Goal: Find specific page/section: Find specific page/section

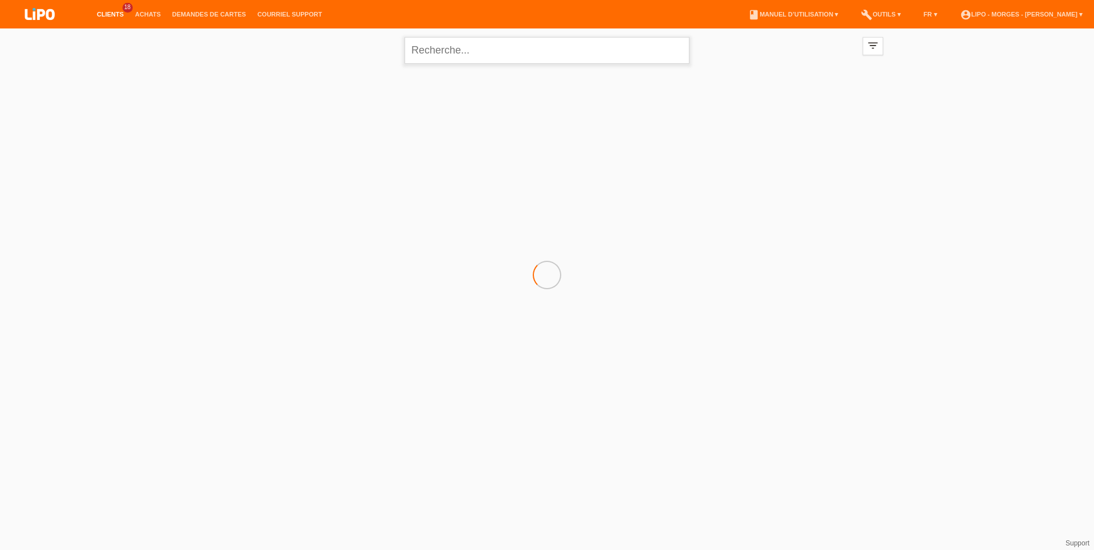
paste input "XU0DSJ"
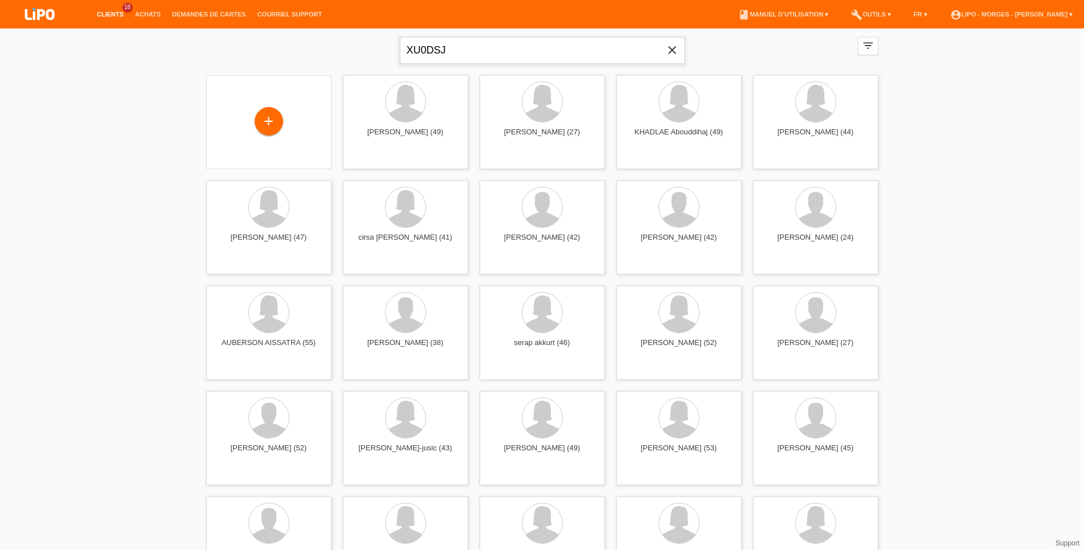
click at [457, 48] on input "XU0DSJ" at bounding box center [542, 50] width 285 height 27
drag, startPoint x: 457, startPoint y: 48, endPoint x: 244, endPoint y: 48, distance: 213.1
click at [400, 48] on input "XU0DSJ" at bounding box center [542, 50] width 285 height 27
paste input "Hurtado"
type input "Hurtado"
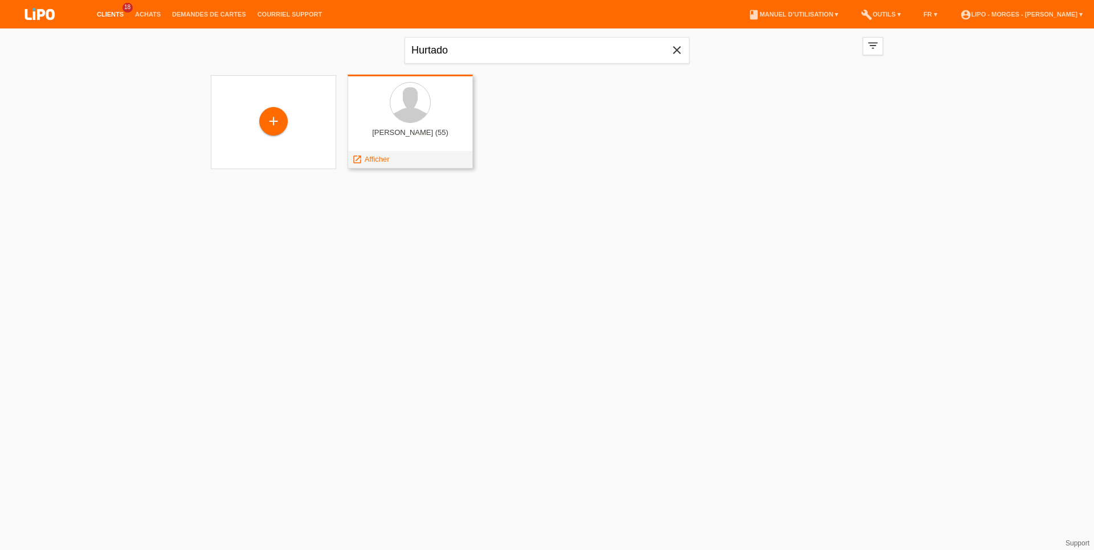
click at [393, 117] on div at bounding box center [410, 103] width 107 height 43
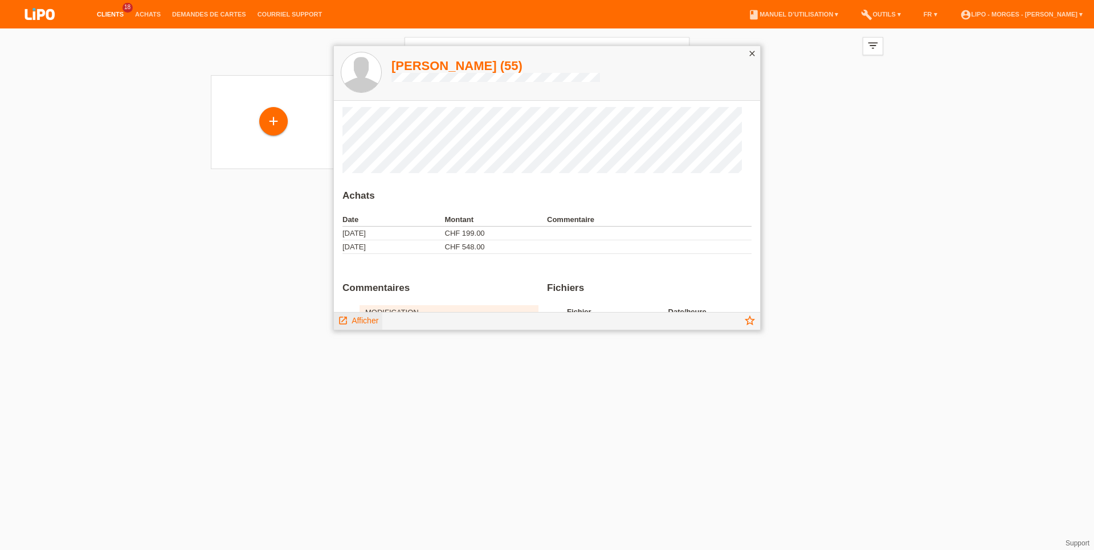
click at [367, 325] on span "Afficher" at bounding box center [364, 320] width 27 height 9
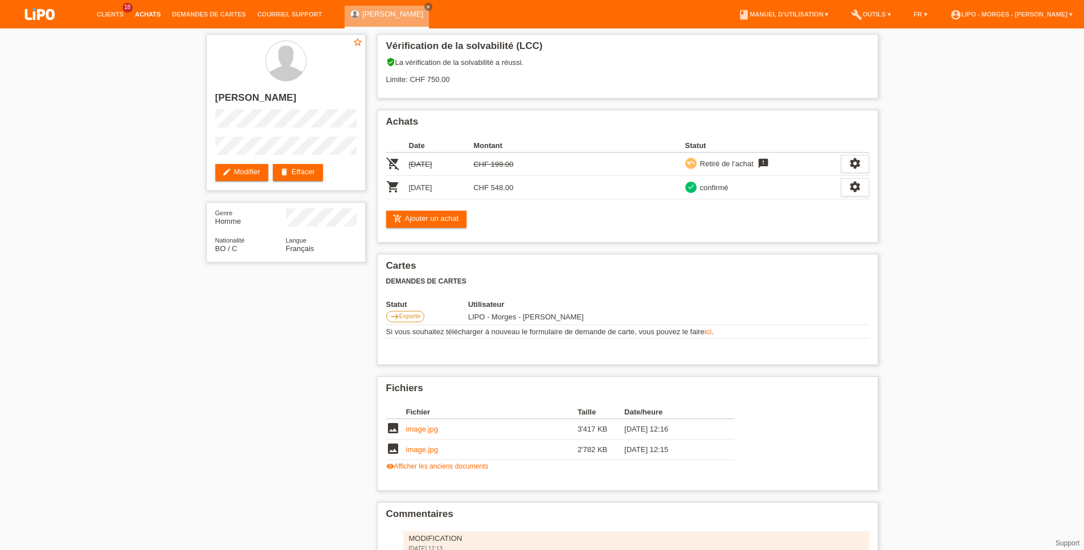
click at [144, 18] on link "Achats" at bounding box center [147, 14] width 37 height 7
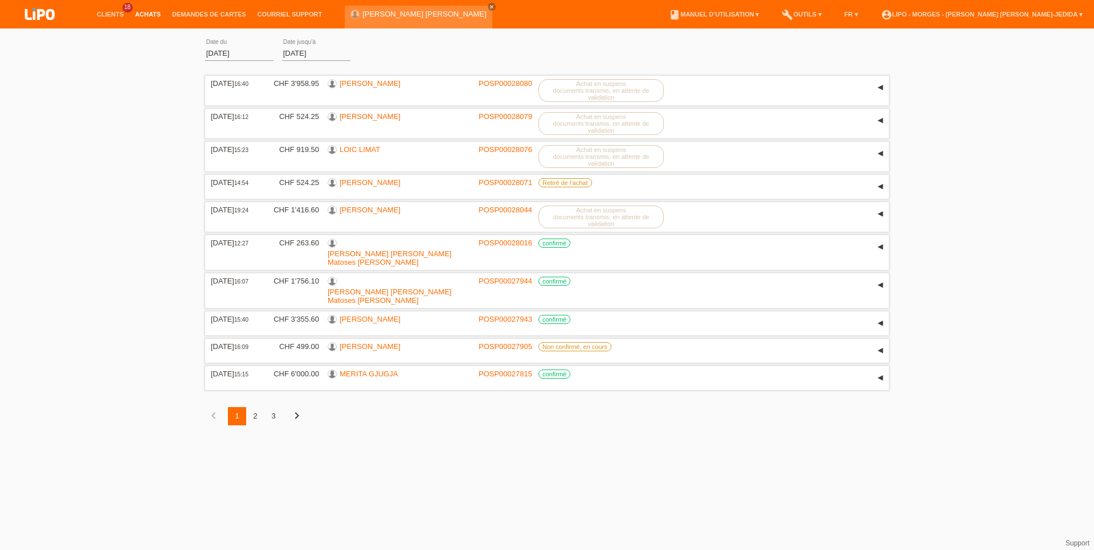
click at [146, 19] on li "Achats" at bounding box center [147, 14] width 37 height 29
click at [153, 9] on li "Achats" at bounding box center [147, 14] width 37 height 29
click at [407, 10] on link "[PERSON_NAME] [PERSON_NAME]" at bounding box center [424, 14] width 124 height 9
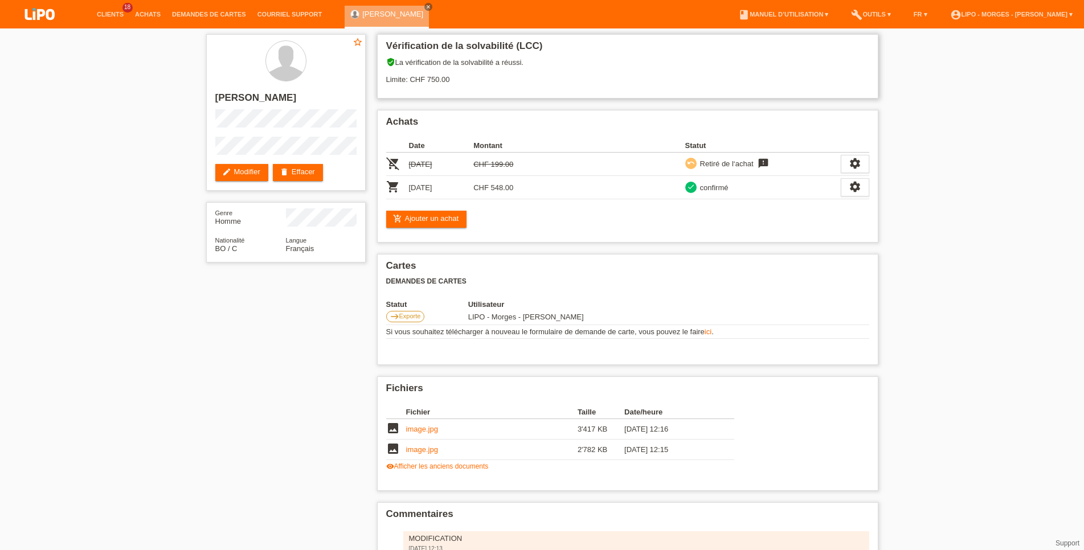
click at [573, 70] on div "verified_user La vérification de la solvabilité a réussi. Limite: CHF 750.00" at bounding box center [627, 75] width 483 height 35
click at [121, 9] on li "Clients 18" at bounding box center [110, 14] width 38 height 29
click at [111, 13] on link "Clients" at bounding box center [110, 14] width 38 height 7
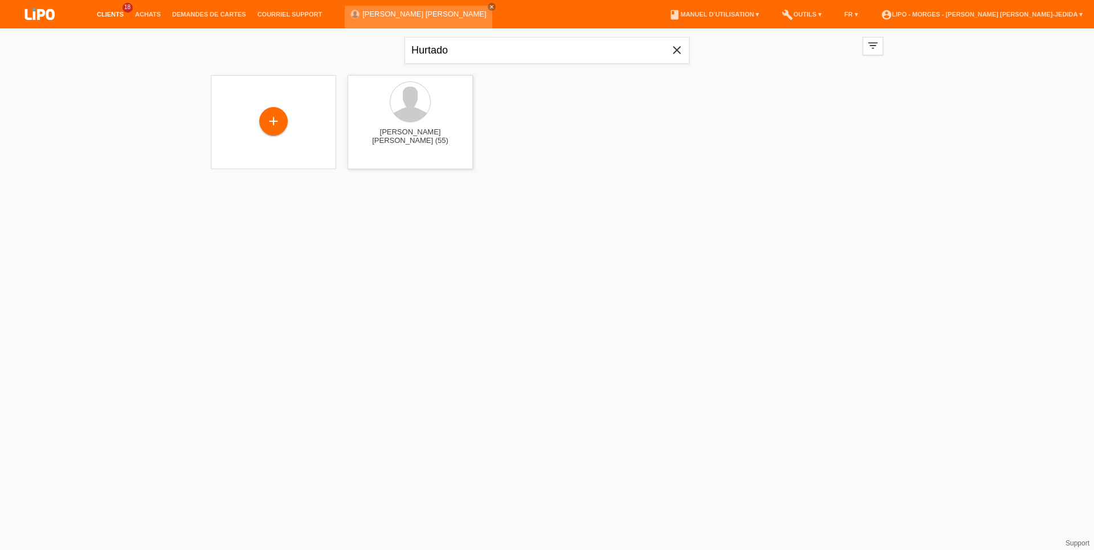
click at [676, 46] on icon "close" at bounding box center [677, 50] width 14 height 14
